Goal: Information Seeking & Learning: Learn about a topic

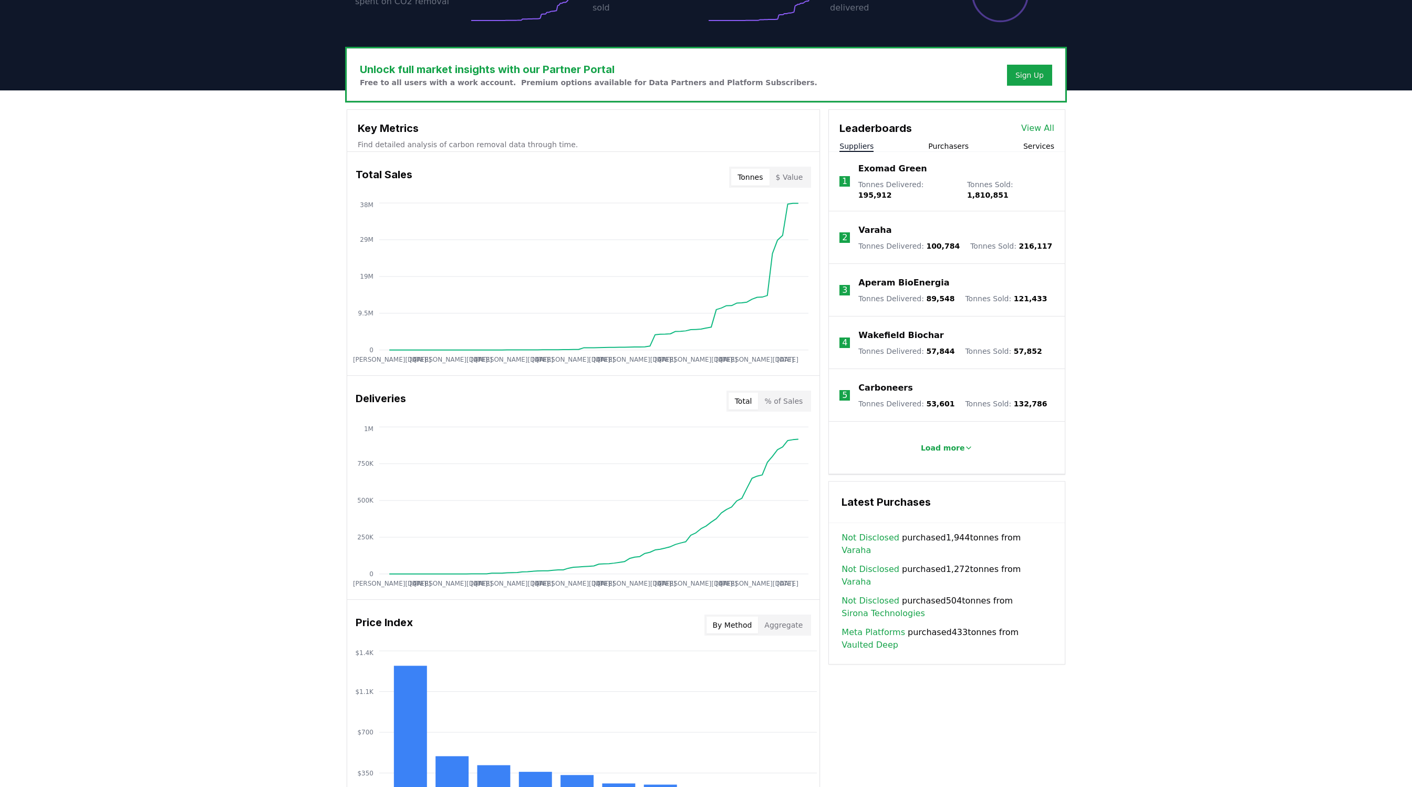
scroll to position [342, 0]
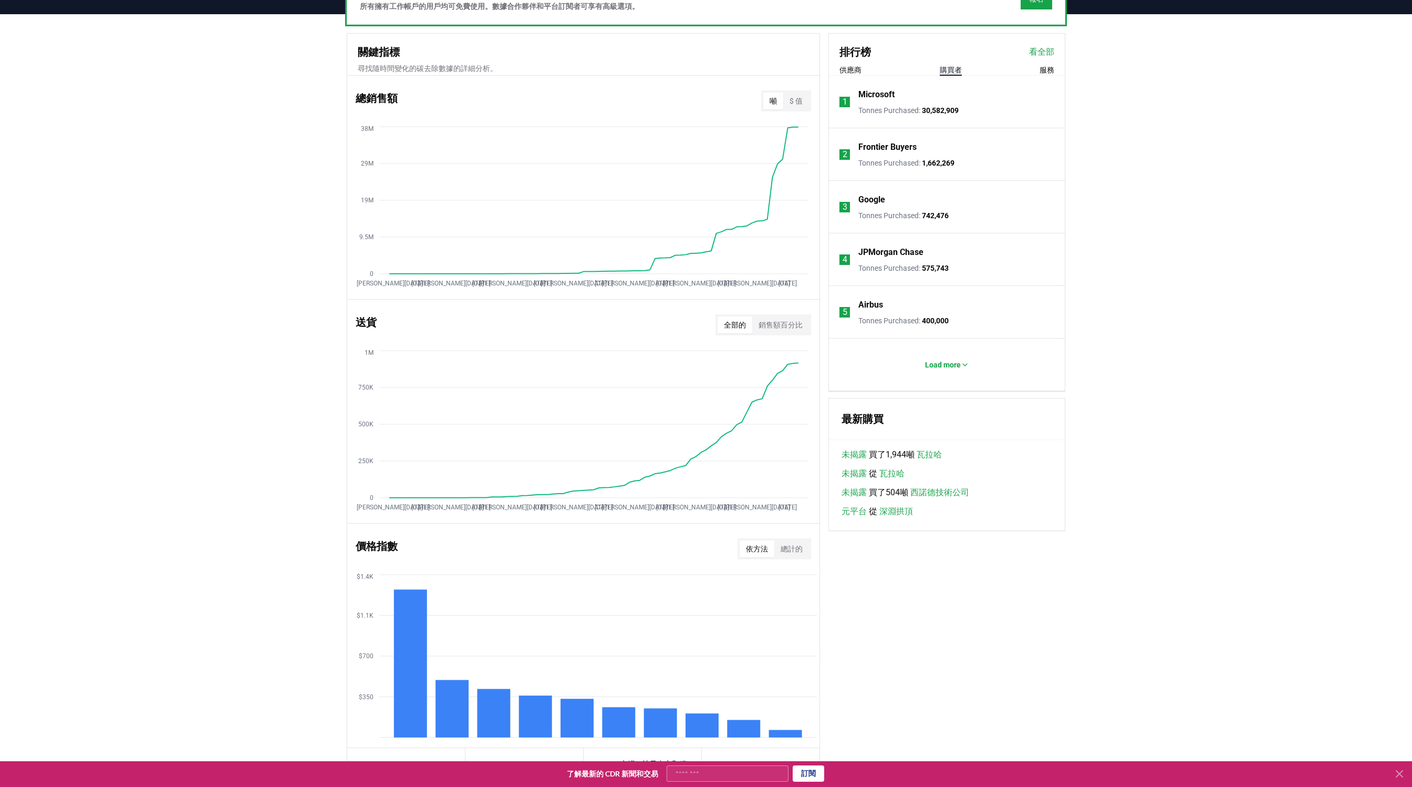
click at [946, 71] on font "購買者" at bounding box center [951, 70] width 22 height 8
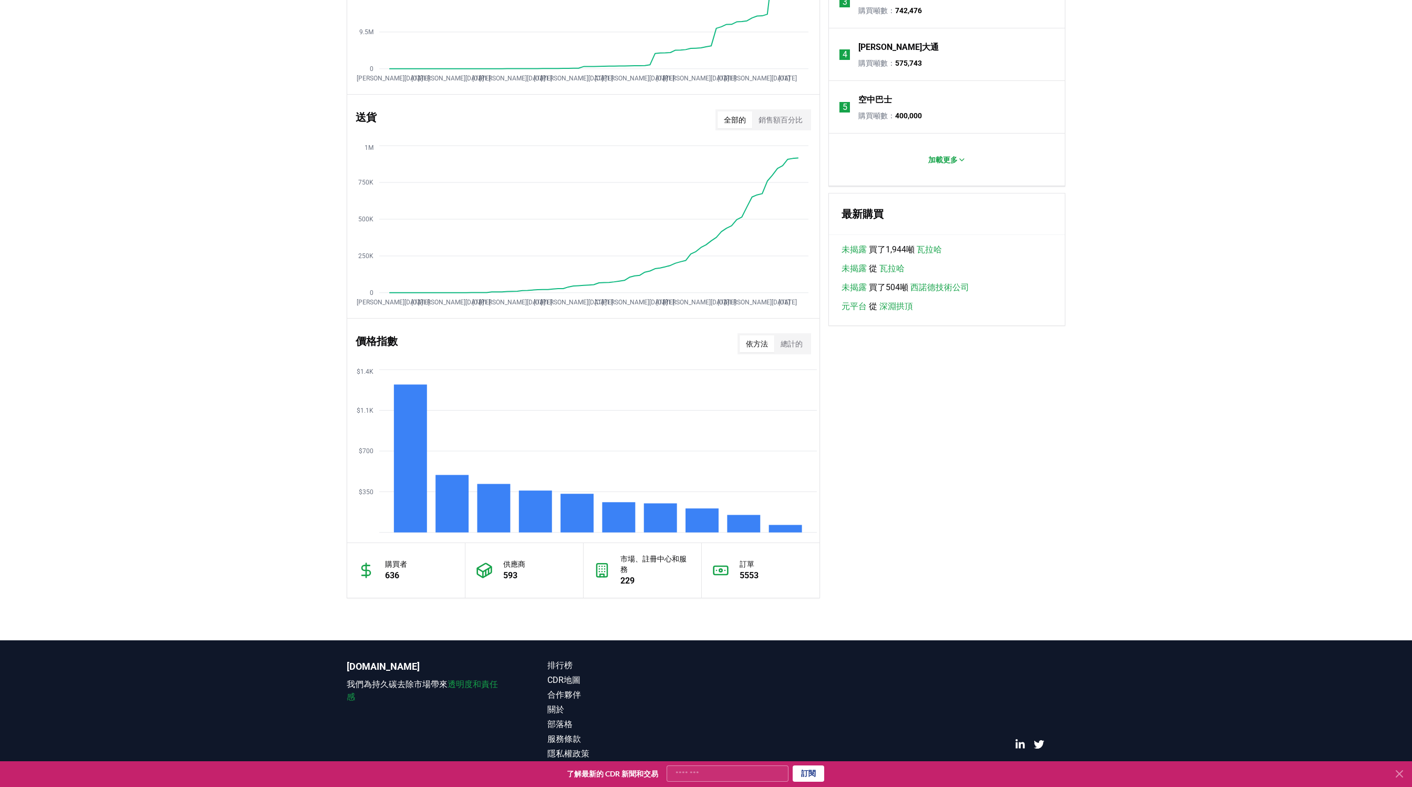
scroll to position [552, 0]
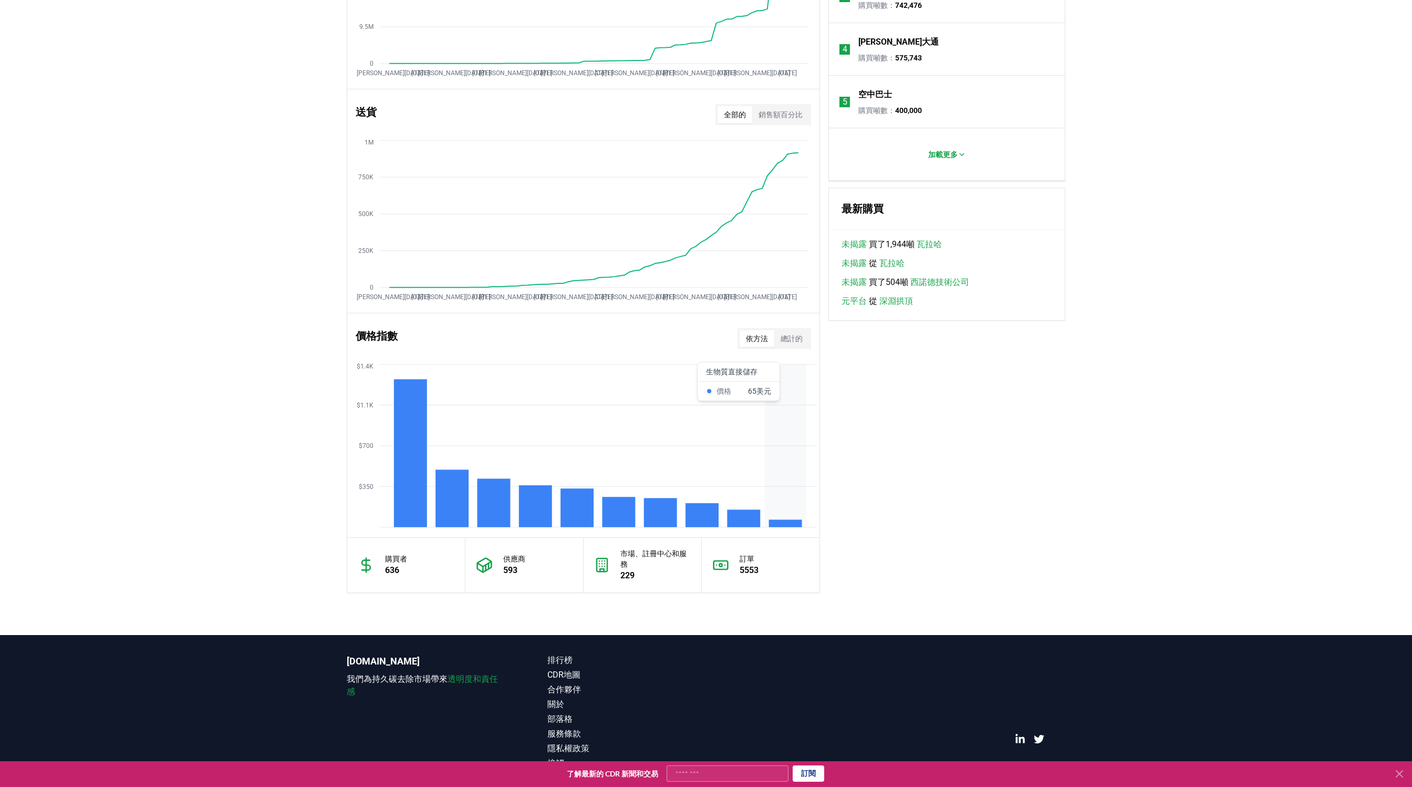
click at [788, 516] on icon "$350 $700 $1.1K $1.4K" at bounding box center [583, 446] width 472 height 168
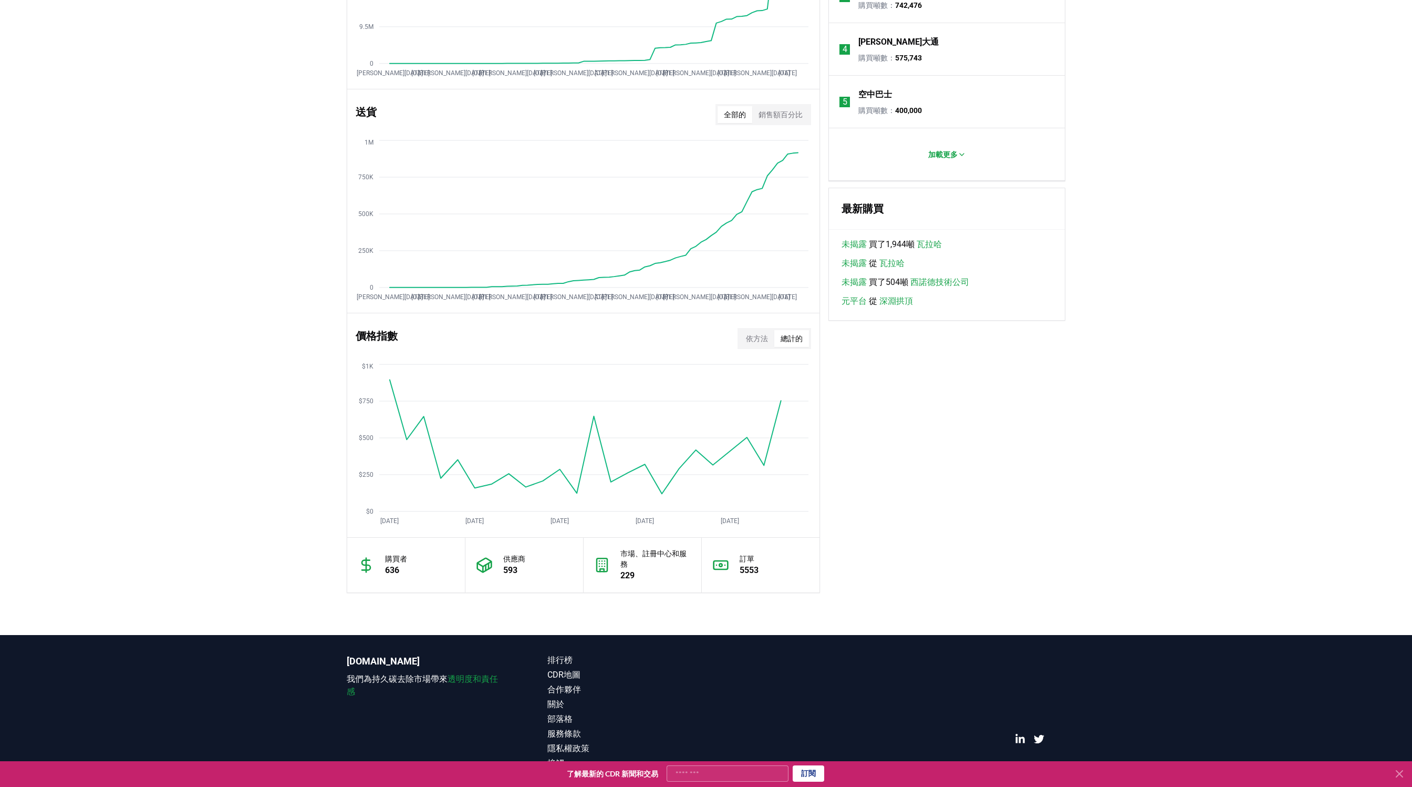
click at [788, 340] on font "總計的" at bounding box center [792, 338] width 22 height 8
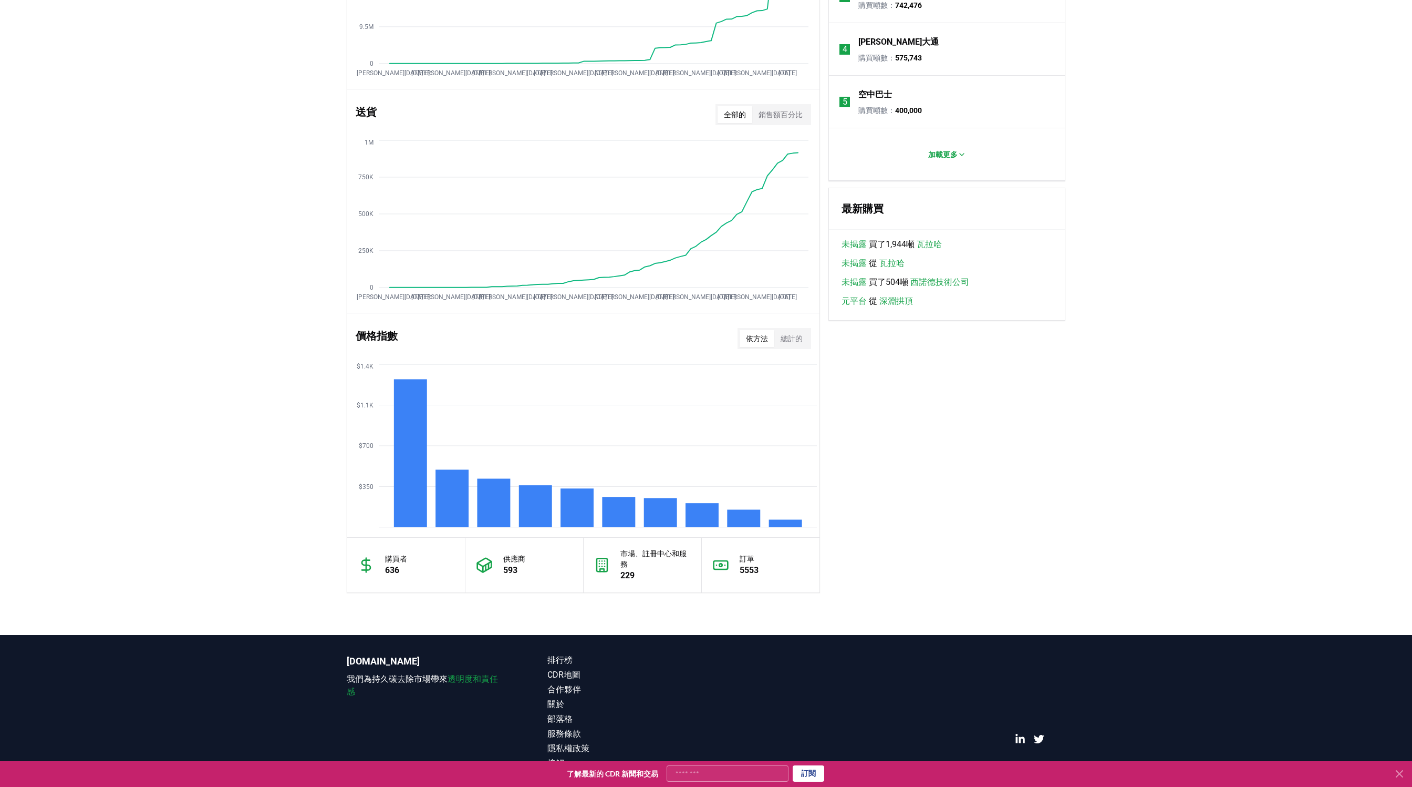
click at [759, 338] on font "依方法" at bounding box center [757, 338] width 22 height 8
click at [940, 497] on div "關鍵指標 尋找隨時間變化的碳去除數據的詳細分析。 總銷售額 噸 $ 值 Jan 2019 Jul 2019 Jan 2020 Jul 2020 Jan 202…" at bounding box center [706, 208] width 719 height 770
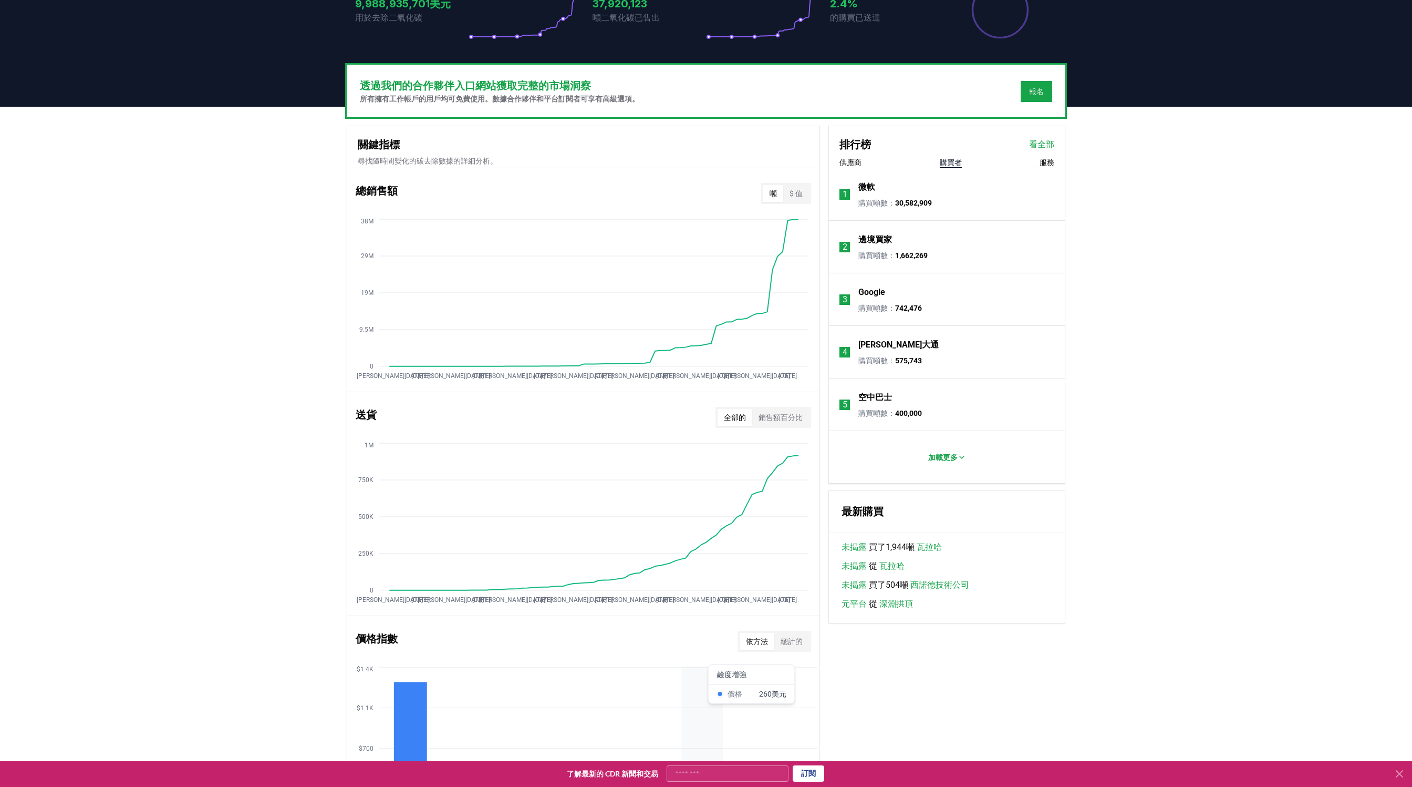
scroll to position [241, 0]
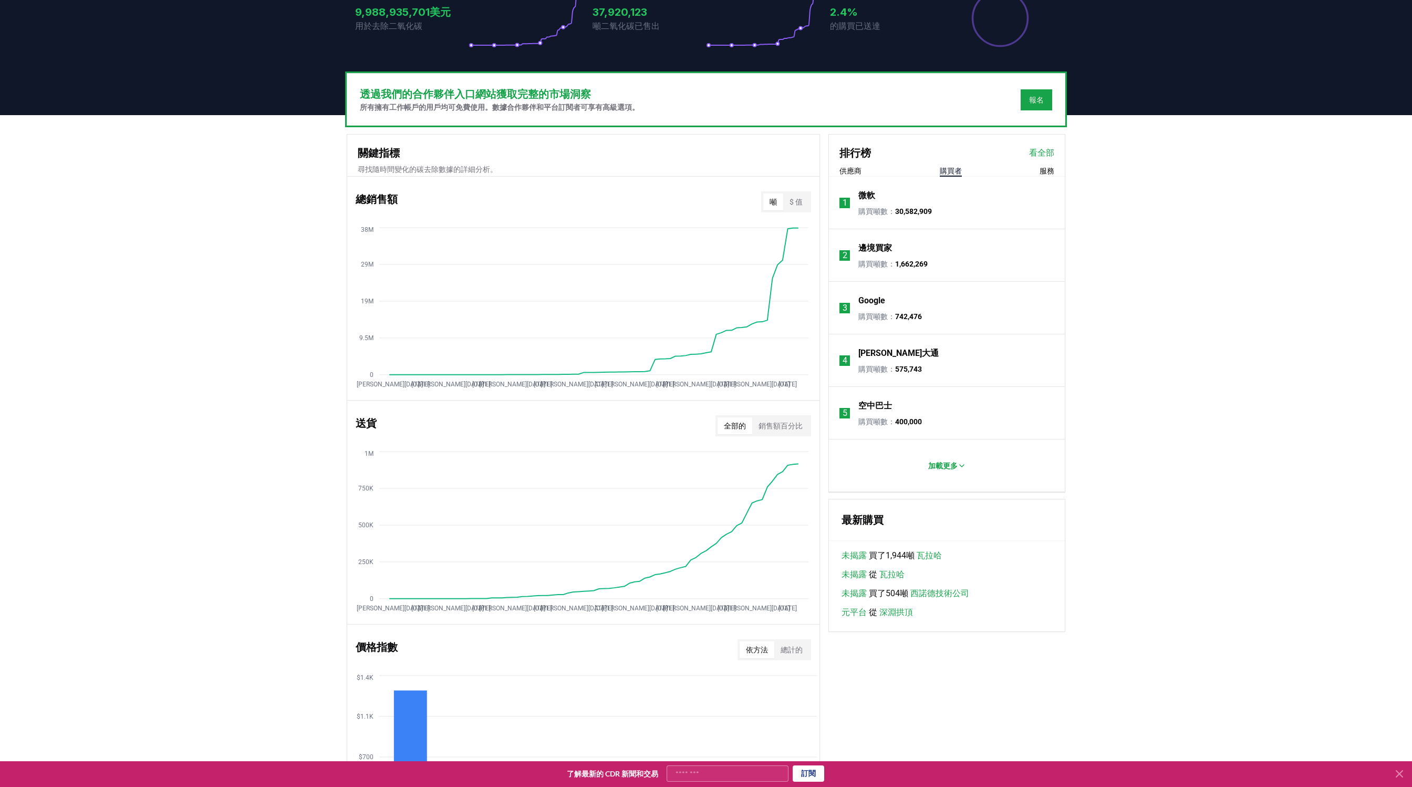
click at [803, 205] on button "$ 值" at bounding box center [796, 201] width 26 height 17
click at [776, 202] on font "噸" at bounding box center [773, 202] width 7 height 8
click at [824, 202] on div "關鍵指標 尋找隨時間變化的碳去除數據的詳細分析。 總銷售額 噸 $ 值 Jan 2019 Jul 2019 Jan 2020 Jul 2020 Jan 202…" at bounding box center [706, 519] width 719 height 770
click at [802, 200] on font "$ 值" at bounding box center [796, 202] width 13 height 8
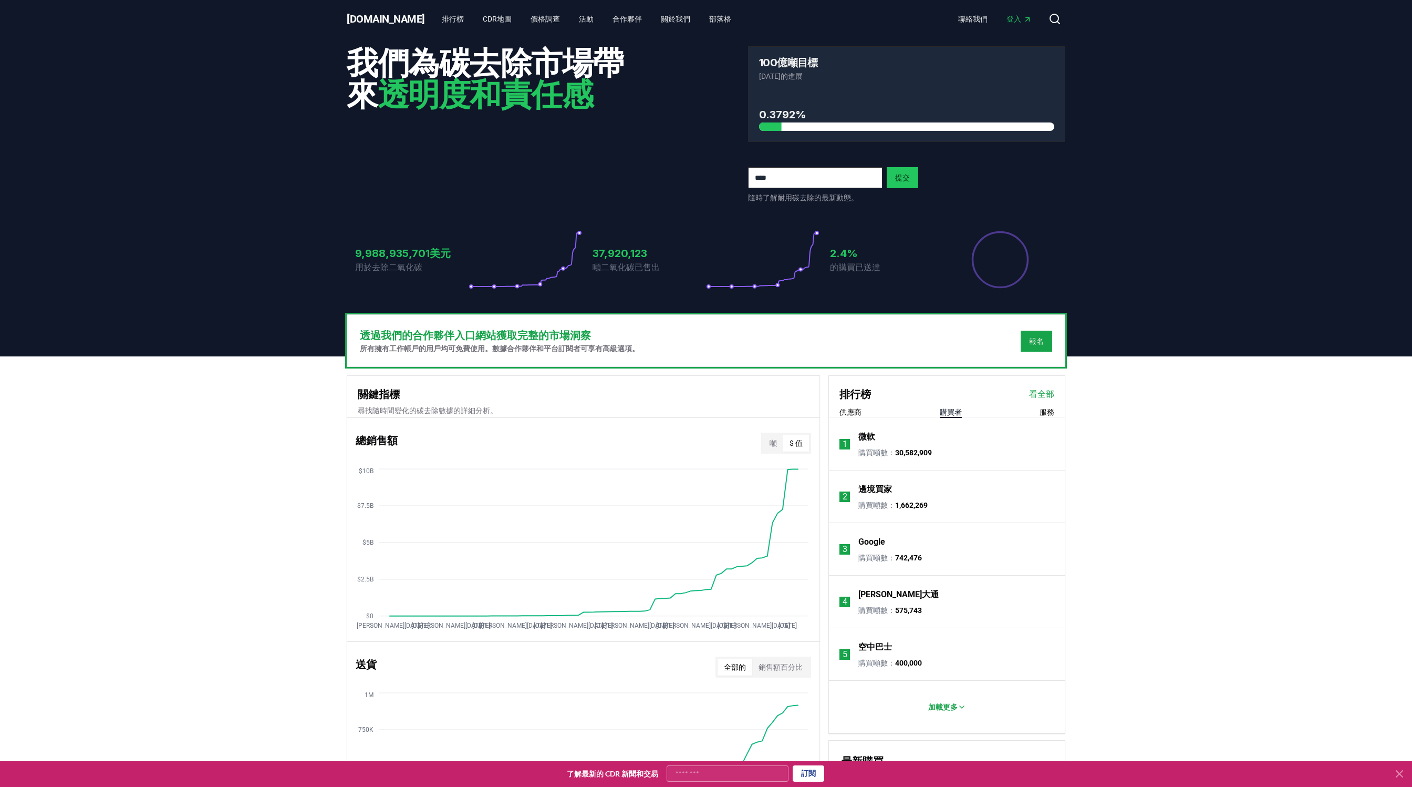
click at [868, 433] on font "微軟" at bounding box center [867, 436] width 17 height 10
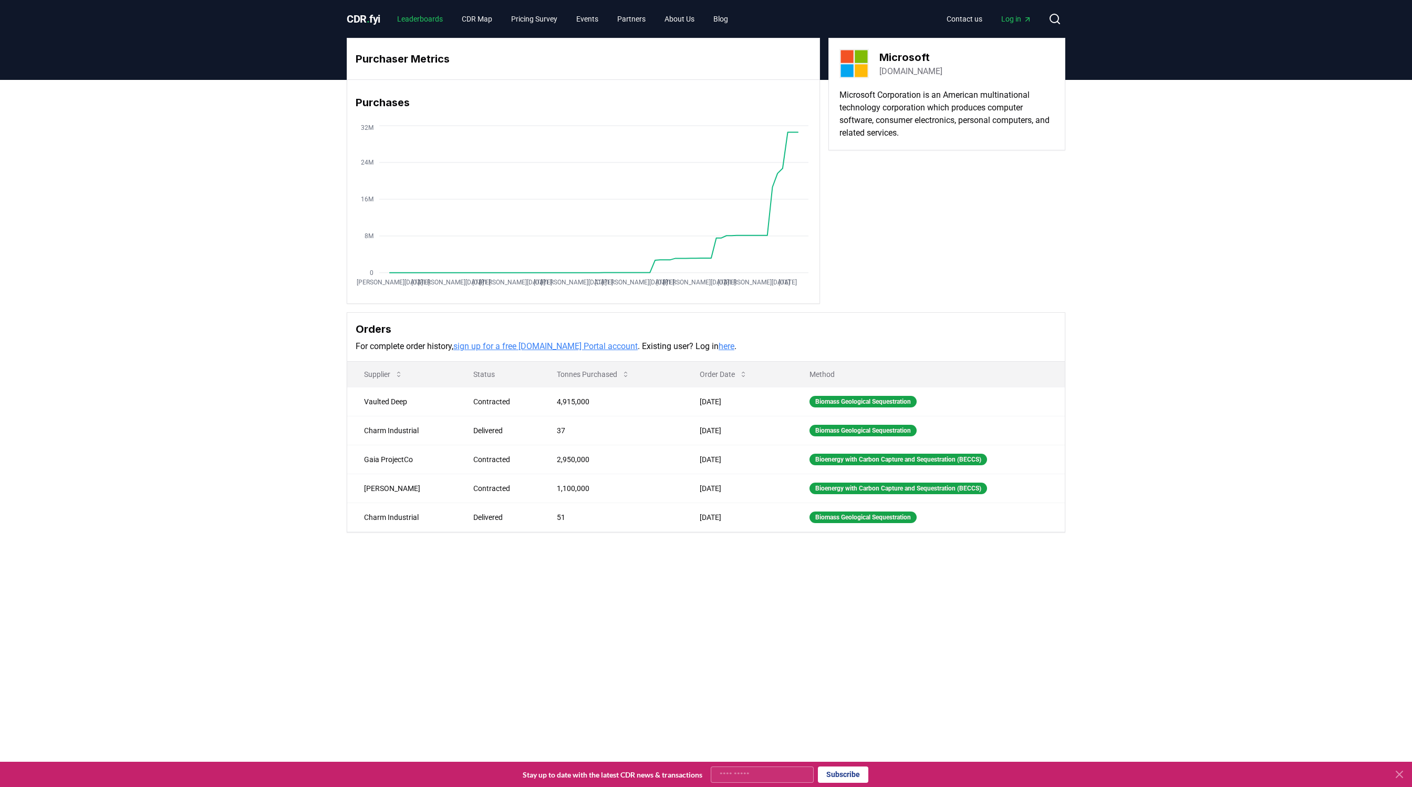
click at [410, 23] on link "Leaderboards" at bounding box center [420, 18] width 63 height 19
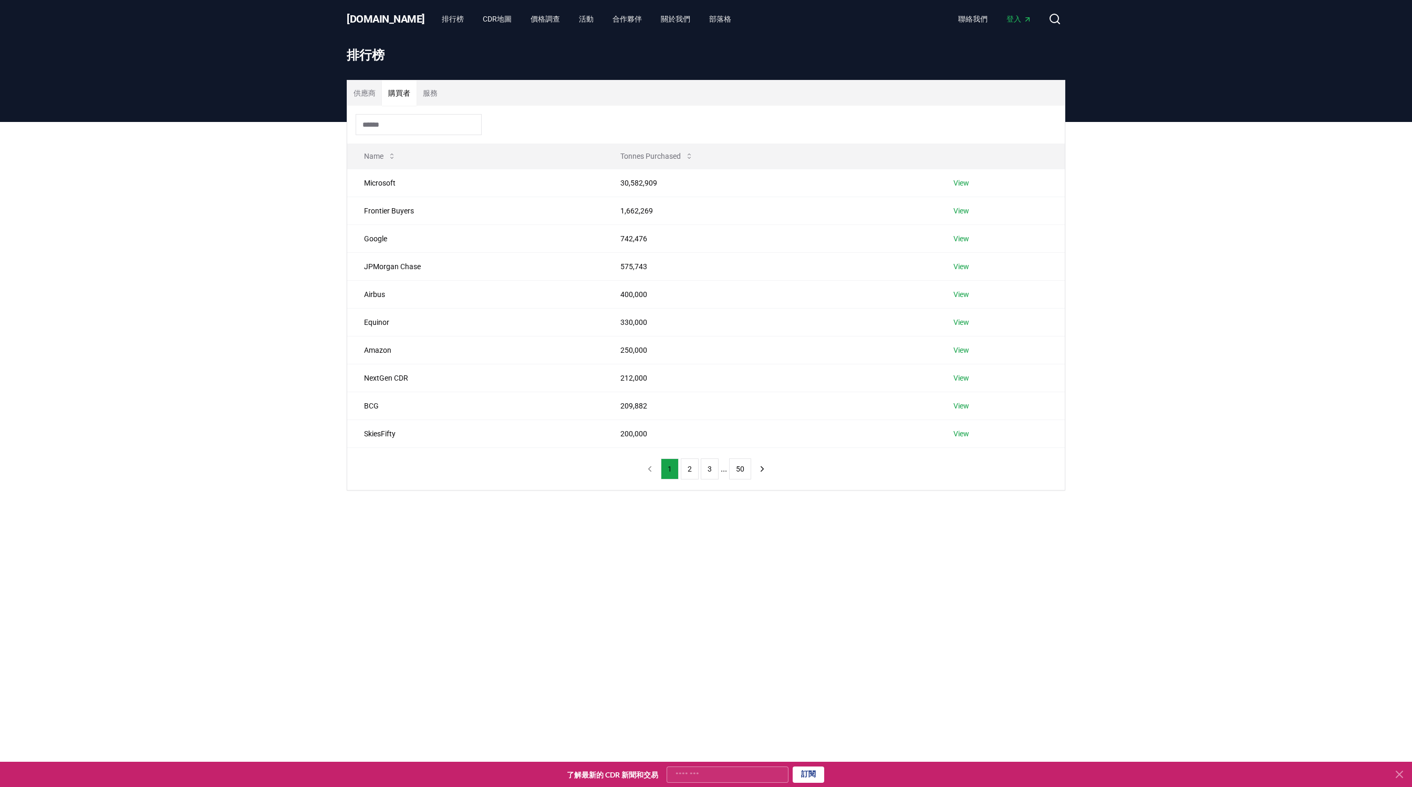
click at [402, 91] on font "購買者" at bounding box center [399, 93] width 22 height 8
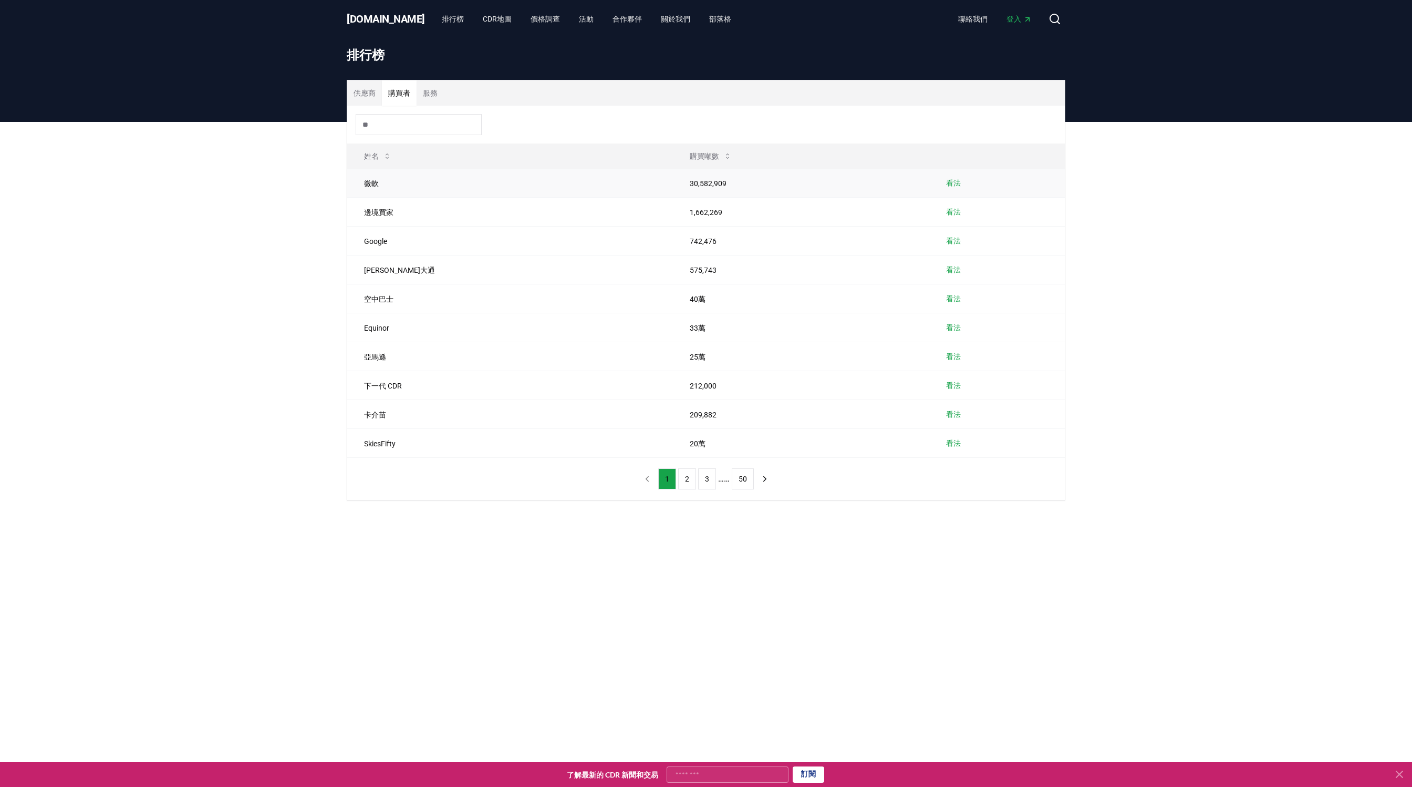
click at [514, 184] on td "微軟" at bounding box center [510, 183] width 326 height 29
click at [946, 182] on font "看法" at bounding box center [953, 183] width 15 height 8
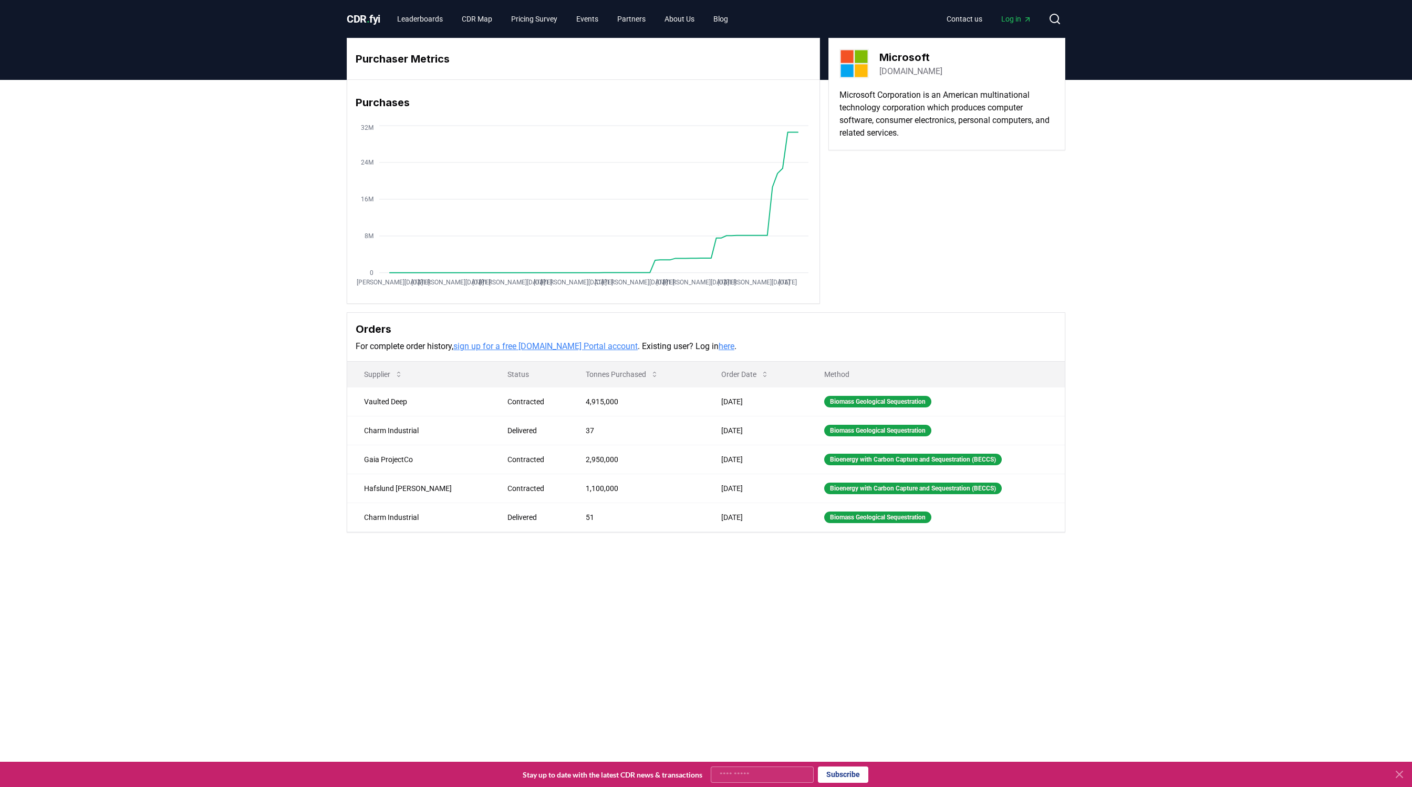
click at [548, 348] on link "sign up for a free [DOMAIN_NAME] Portal account" at bounding box center [545, 346] width 184 height 10
click at [477, 19] on link "CDR Map" at bounding box center [476, 18] width 47 height 19
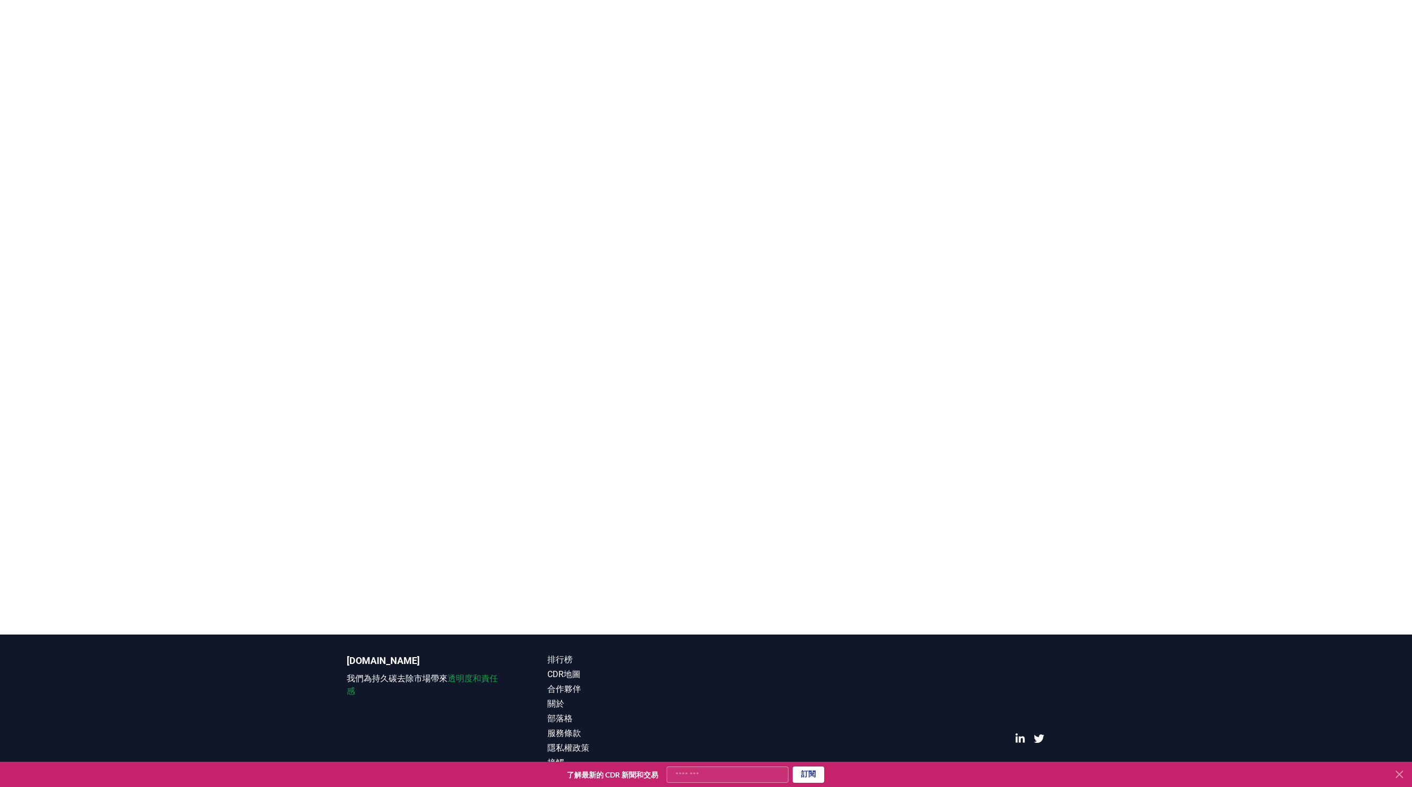
scroll to position [309, 0]
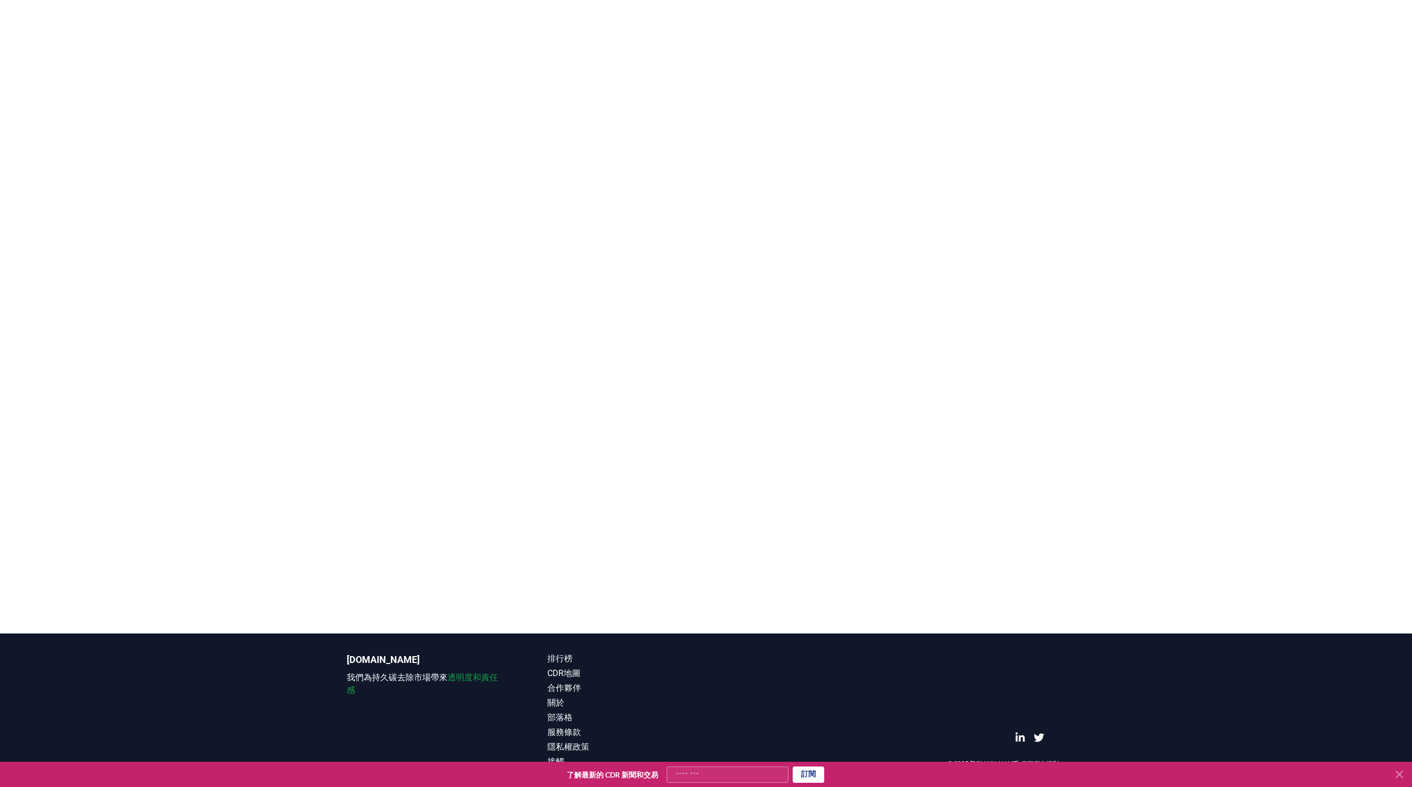
drag, startPoint x: 181, startPoint y: 313, endPoint x: 1064, endPoint y: 287, distance: 883.1
click at [816, 0] on html "CDR.fyi 排行榜 CDR地圖 價格調查 活動 合作夥伴 關於我們 部落格 聯絡我們 登入 搜尋 碳去除地圖 碳去除地圖是一個可視化全球碳去除生態系統的互…" at bounding box center [706, 239] width 1412 height 1096
click at [881, 446] on main at bounding box center [706, 240] width 1412 height 787
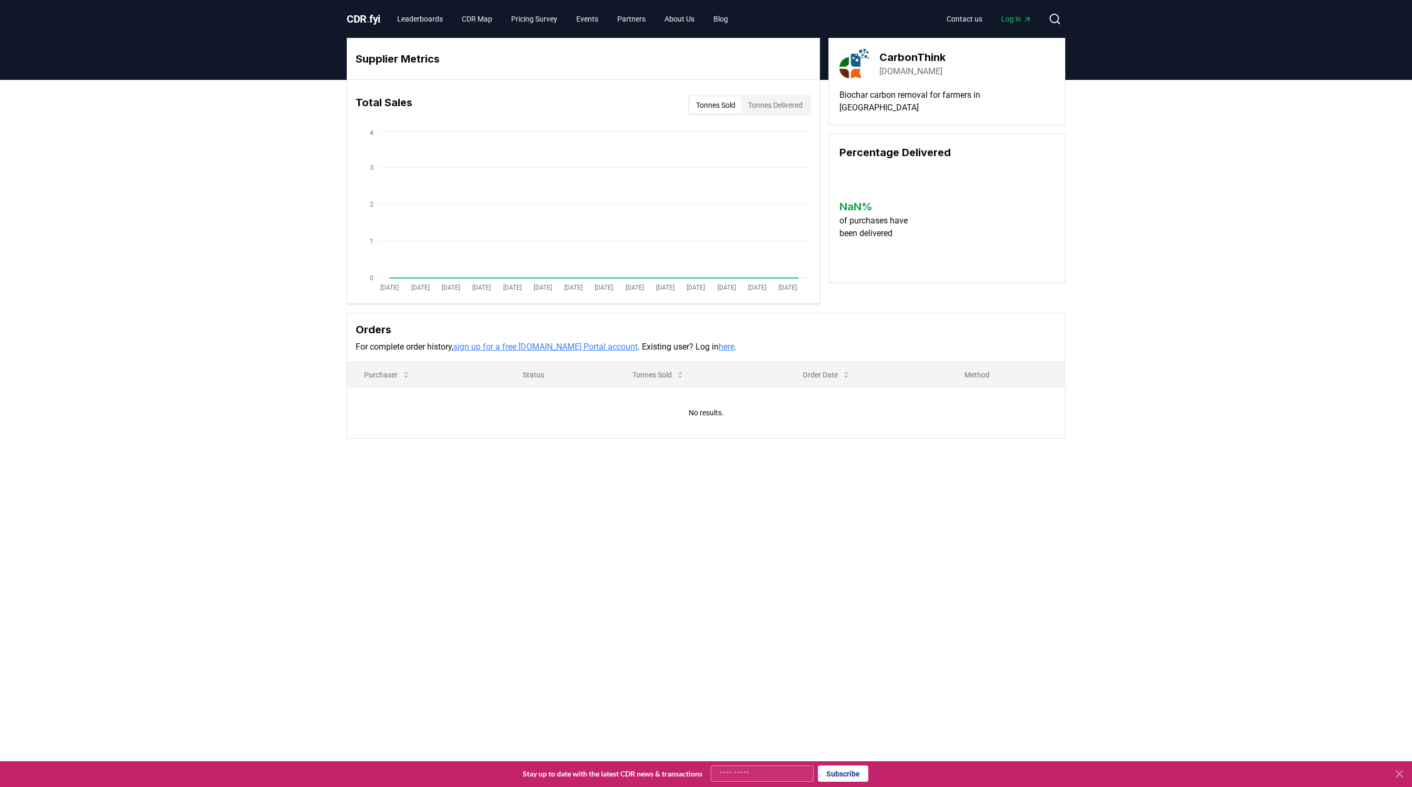
scroll to position [2, 0]
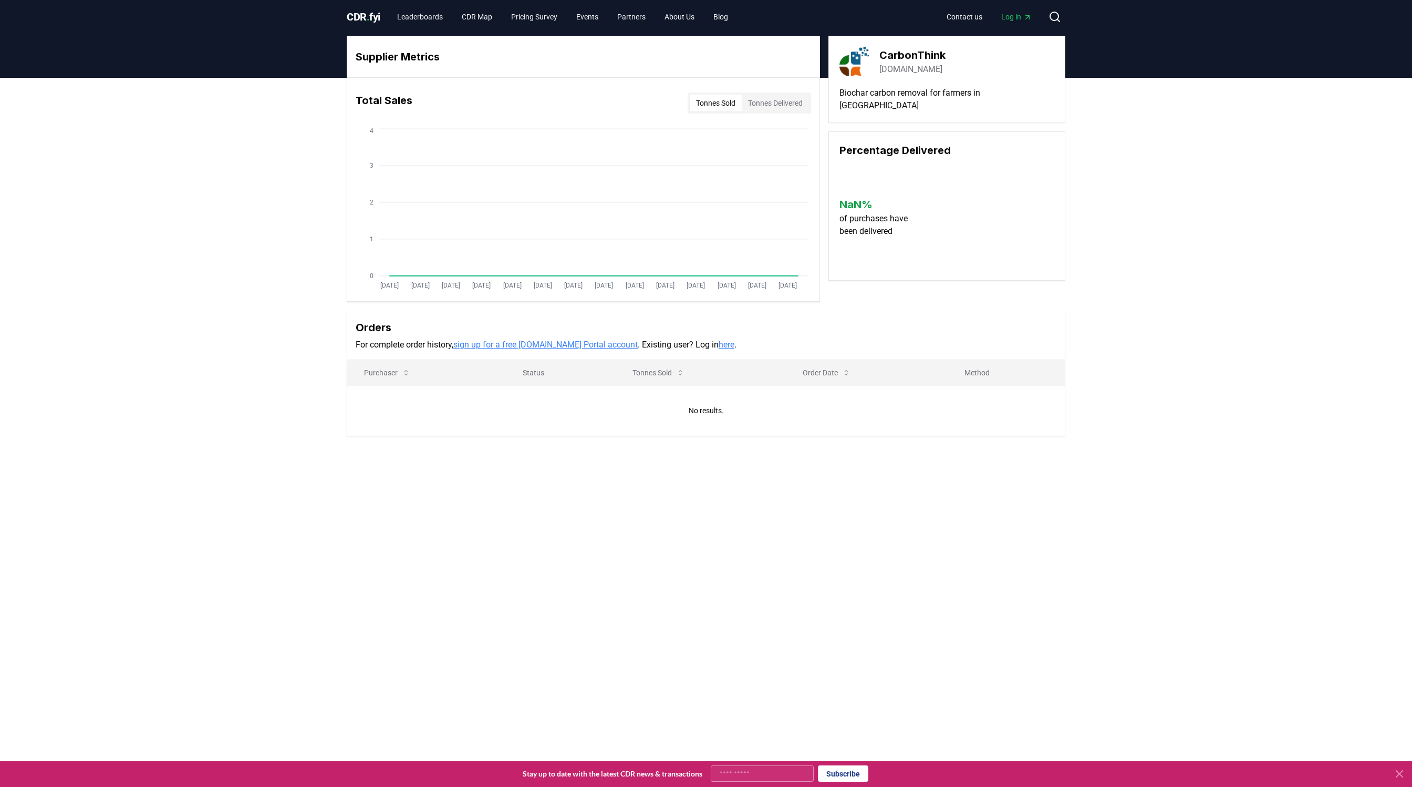
click at [933, 59] on h3 "CarbonThink" at bounding box center [913, 55] width 66 height 16
